Goal: Task Accomplishment & Management: Use online tool/utility

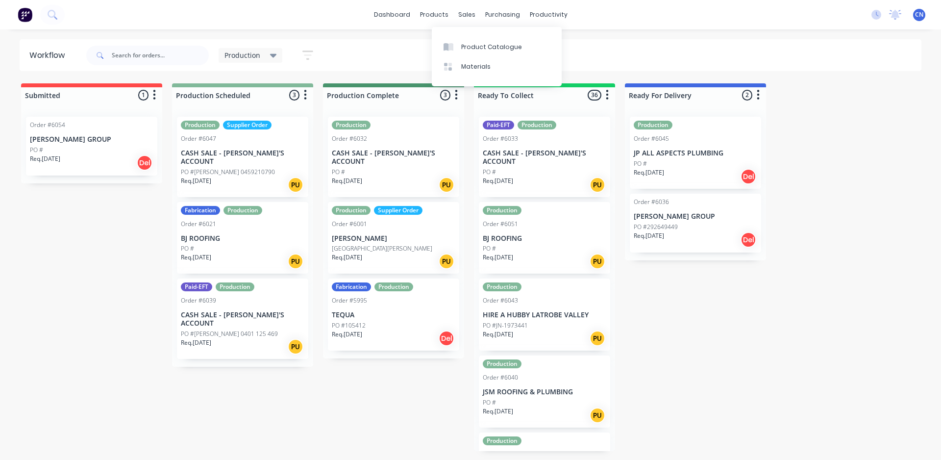
scroll to position [0, 14]
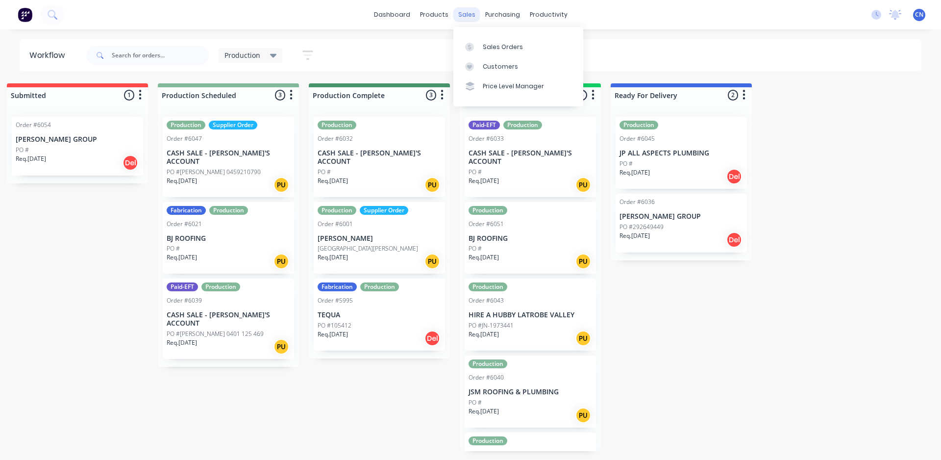
click at [474, 17] on div "sales" at bounding box center [466, 14] width 27 height 15
click at [486, 45] on div "Sales Orders" at bounding box center [503, 47] width 40 height 9
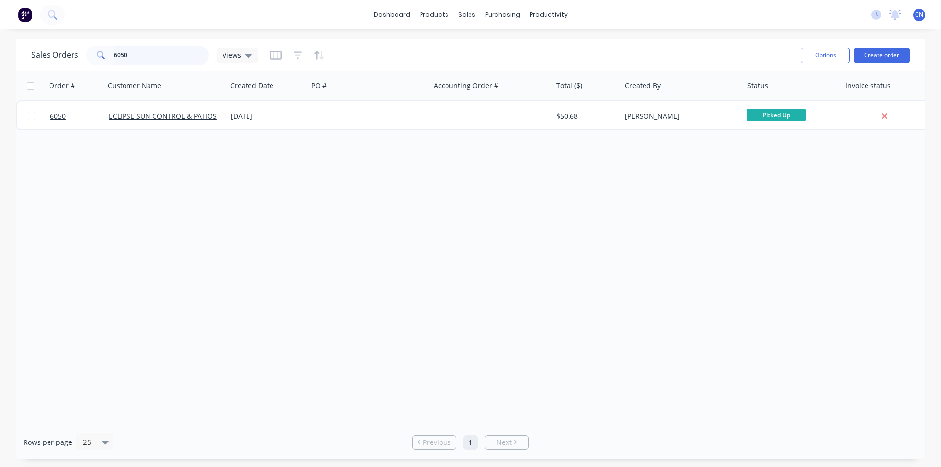
click at [148, 56] on input "6050" at bounding box center [162, 56] width 96 height 20
drag, startPoint x: 148, startPoint y: 56, endPoint x: 0, endPoint y: 50, distance: 148.2
click at [0, 52] on div "Sales Orders 6050 Views Options Create order Order # Customer Name Created Date…" at bounding box center [470, 249] width 941 height 420
type input "6027"
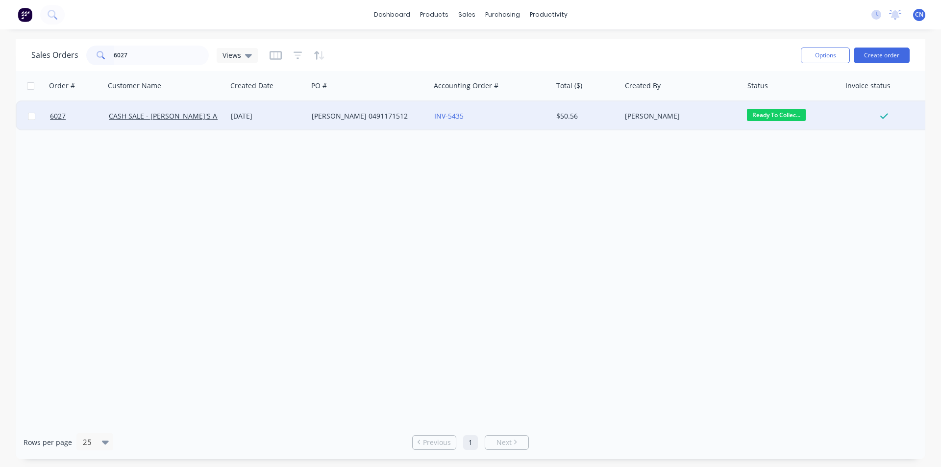
click at [372, 116] on div "[PERSON_NAME] 0491171512" at bounding box center [366, 116] width 109 height 10
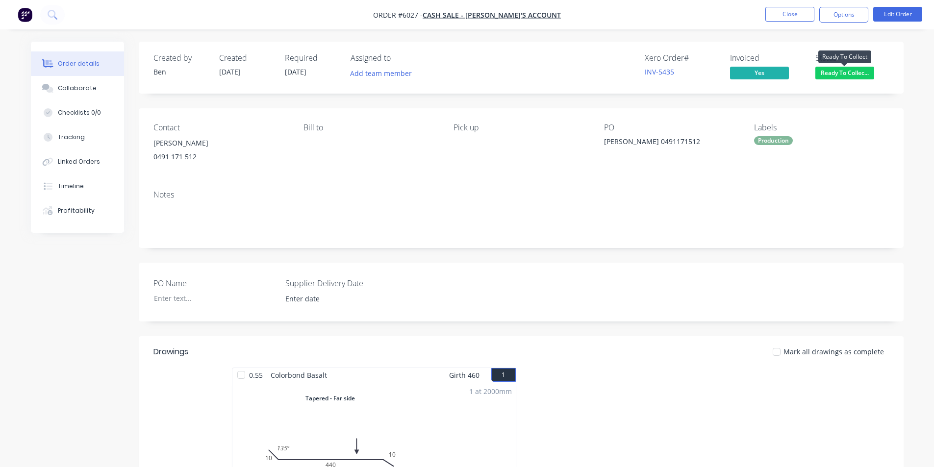
click at [832, 73] on span "Ready To Collec..." at bounding box center [844, 73] width 59 height 12
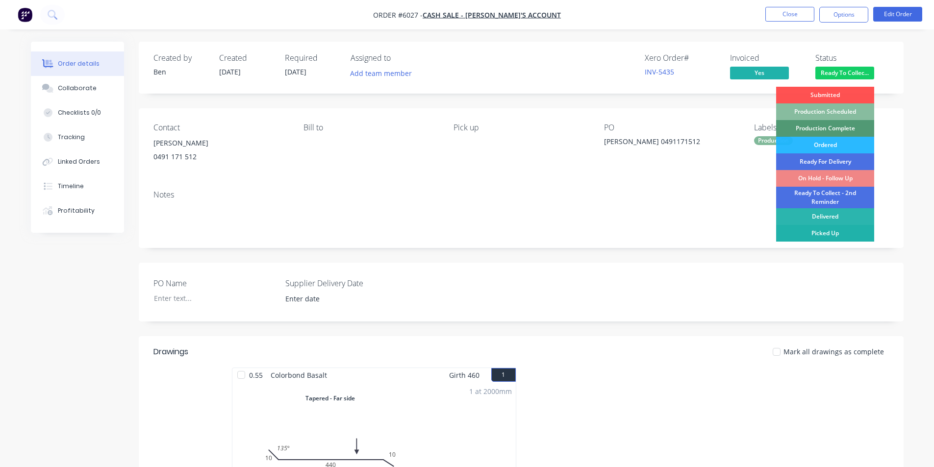
click at [825, 233] on div "Picked Up" at bounding box center [825, 233] width 98 height 17
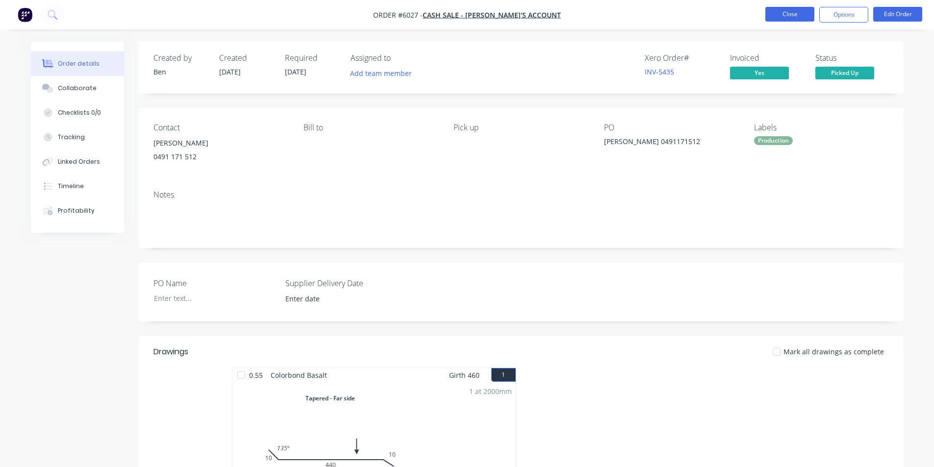
click at [790, 16] on button "Close" at bounding box center [789, 14] width 49 height 15
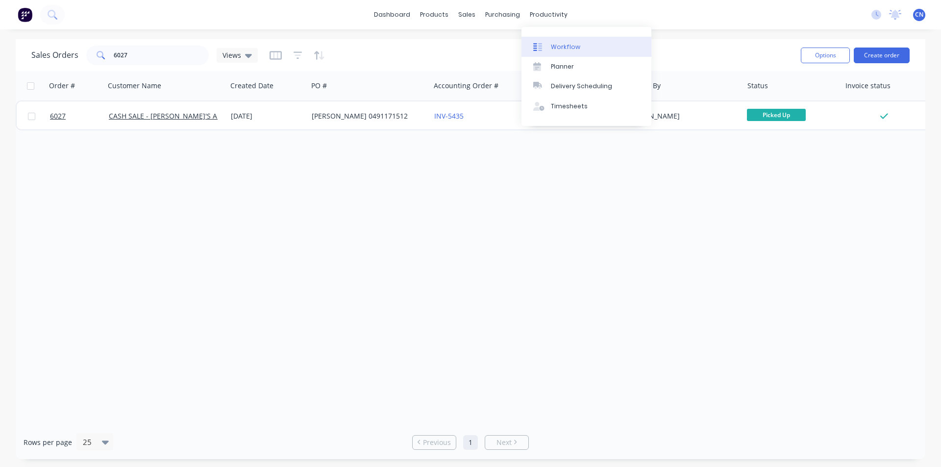
click at [559, 43] on div "Workflow" at bounding box center [565, 47] width 29 height 9
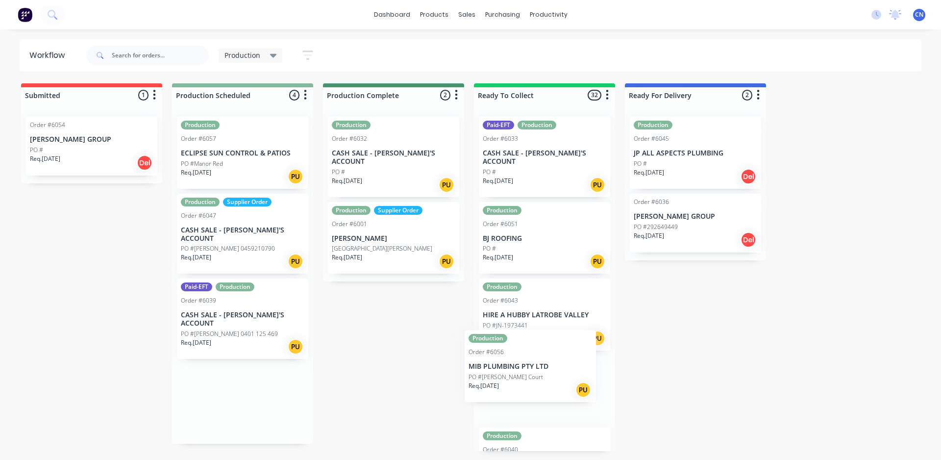
scroll to position [2, 0]
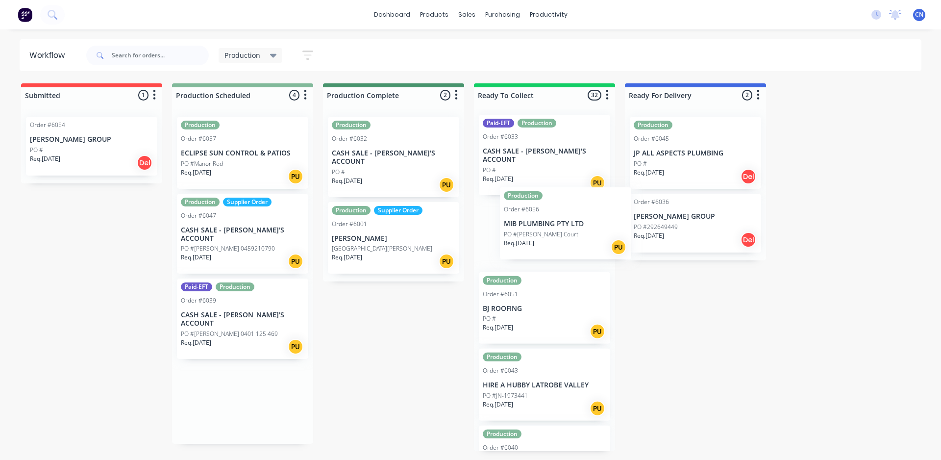
drag, startPoint x: 224, startPoint y: 397, endPoint x: 551, endPoint y: 238, distance: 363.7
click at [551, 238] on div "Submitted 1 Summaries Total order value Invoiced to date To be invoiced Order #…" at bounding box center [739, 267] width 1492 height 368
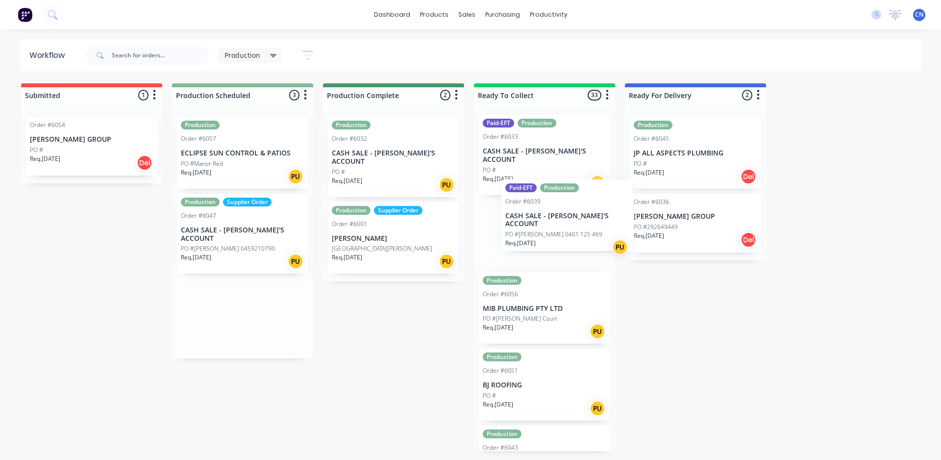
drag, startPoint x: 216, startPoint y: 322, endPoint x: 543, endPoint y: 229, distance: 339.8
click at [543, 229] on div "Submitted 1 Summaries Total order value Invoiced to date To be invoiced Order #…" at bounding box center [739, 267] width 1492 height 368
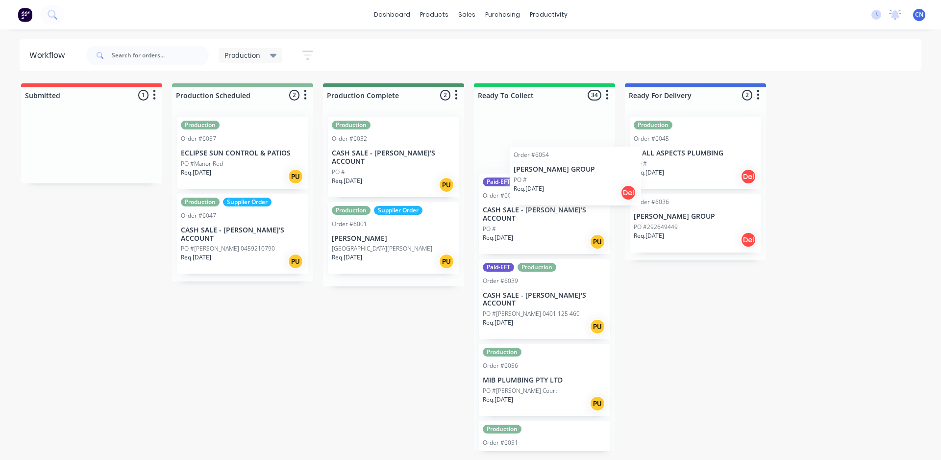
scroll to position [0, 0]
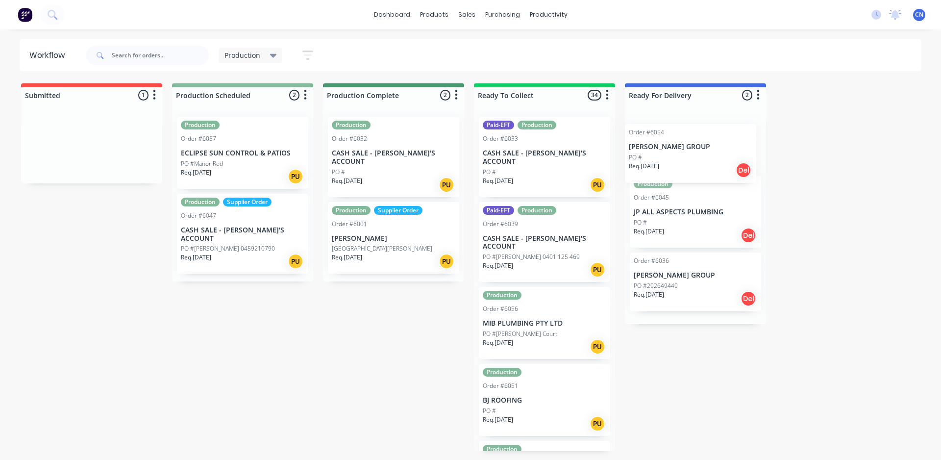
drag, startPoint x: 58, startPoint y: 151, endPoint x: 662, endPoint y: 157, distance: 603.9
click at [662, 158] on div "Submitted 1 Summaries Total order value Invoiced to date To be invoiced Order #…" at bounding box center [739, 267] width 1492 height 368
